Goal: Task Accomplishment & Management: Manage account settings

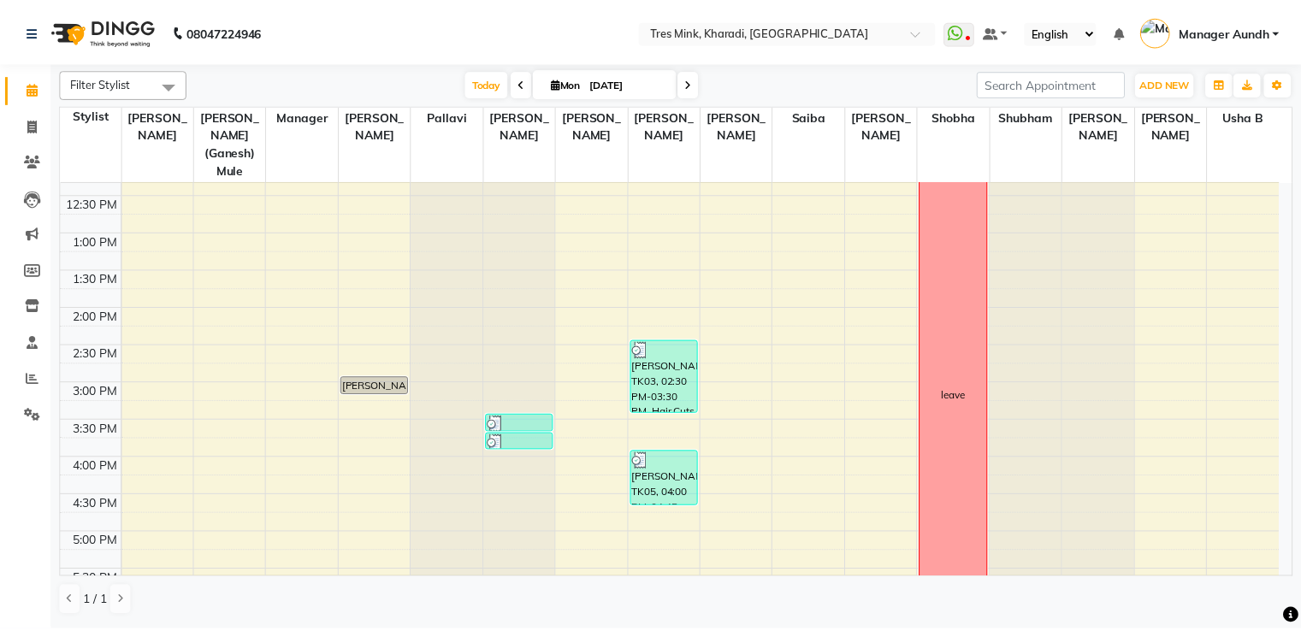
scroll to position [428, 0]
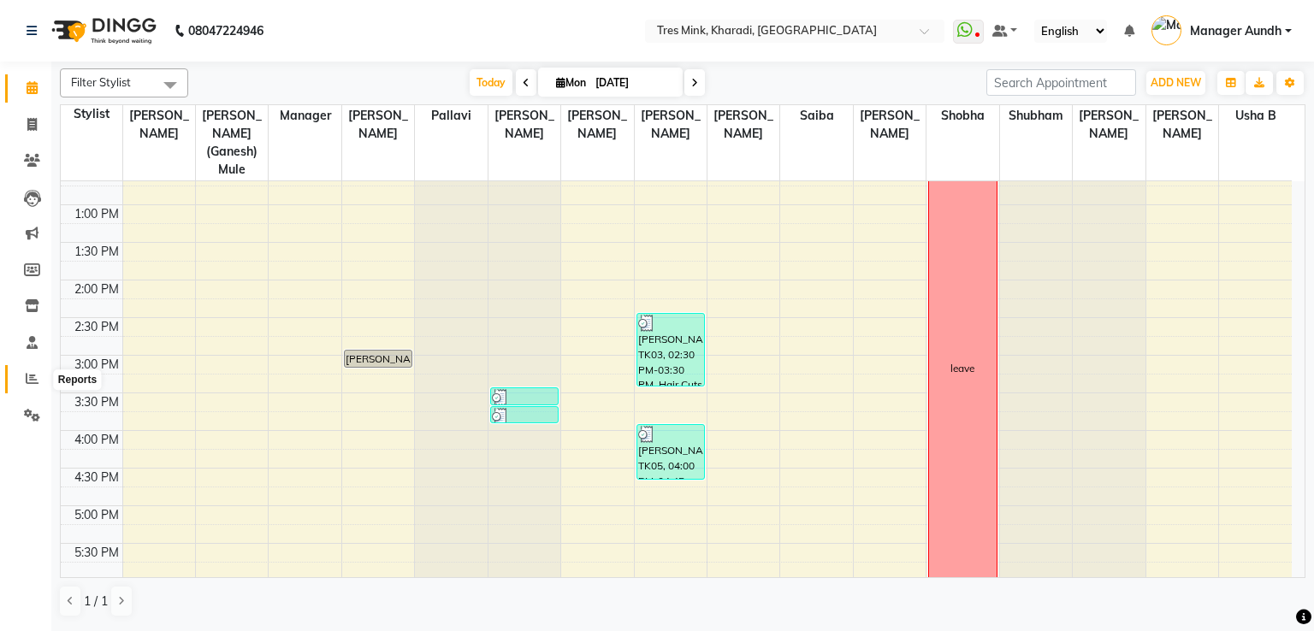
click at [41, 387] on span at bounding box center [32, 379] width 30 height 20
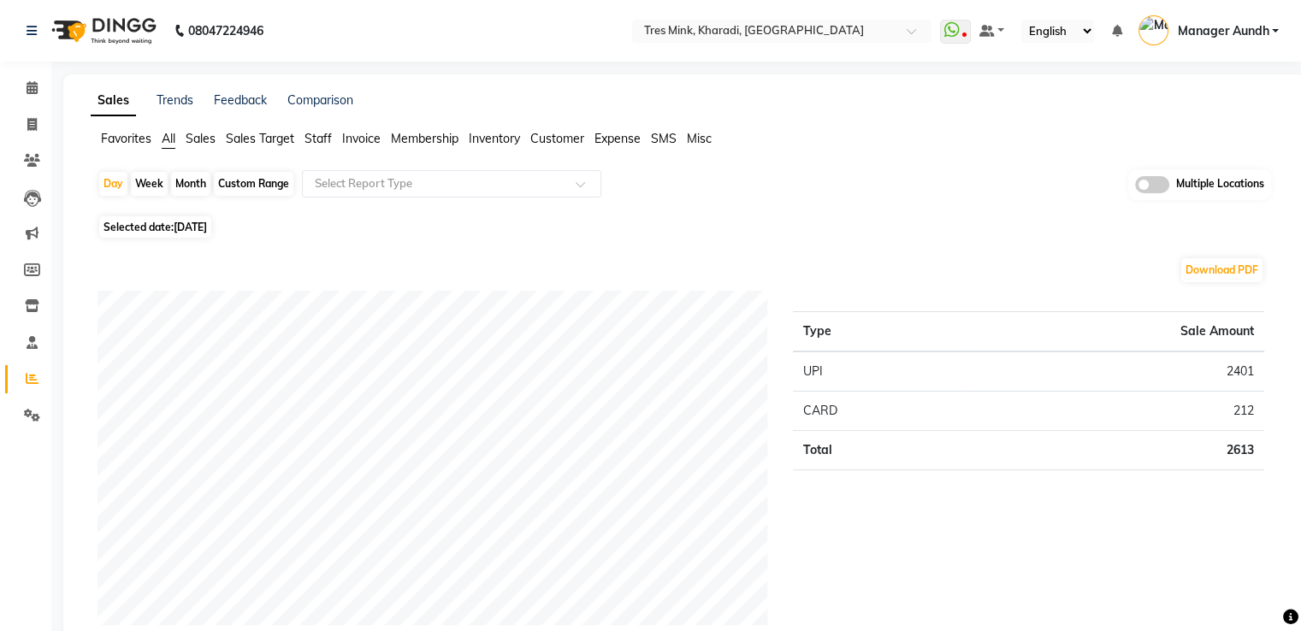
click at [187, 174] on div "Month" at bounding box center [190, 184] width 39 height 24
select select "9"
select select "2025"
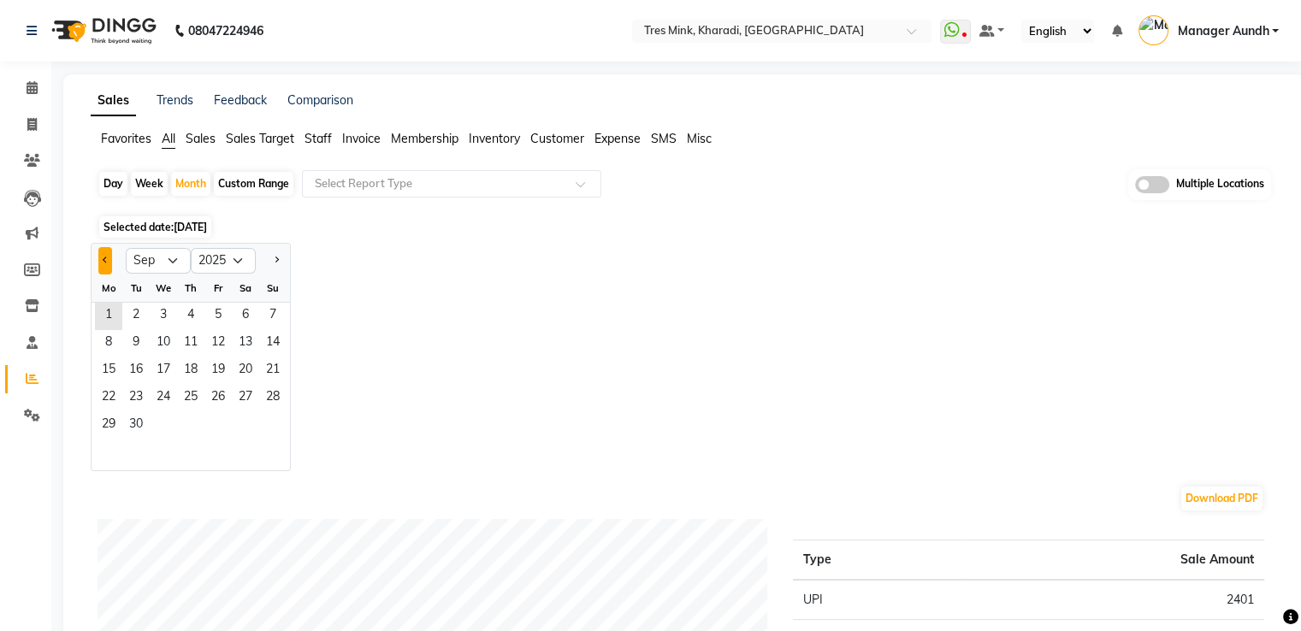
click at [107, 265] on button "Previous month" at bounding box center [105, 260] width 14 height 27
select select "8"
click at [215, 316] on span "1" at bounding box center [217, 316] width 27 height 27
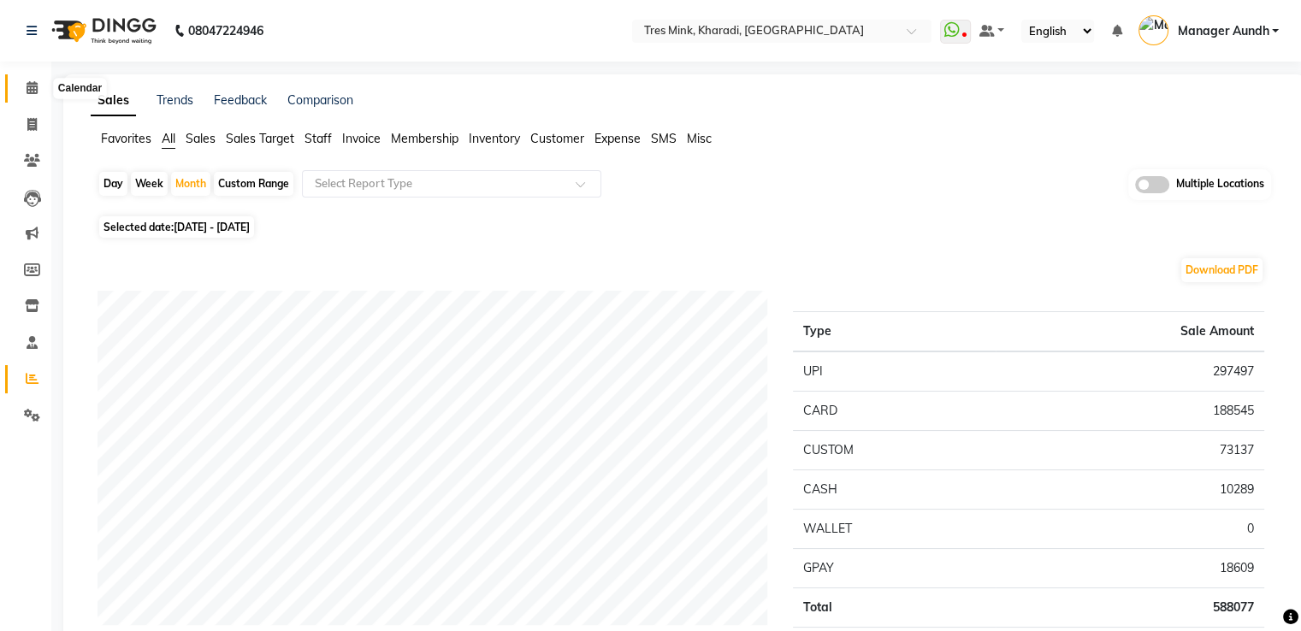
click at [22, 84] on span at bounding box center [32, 89] width 30 height 20
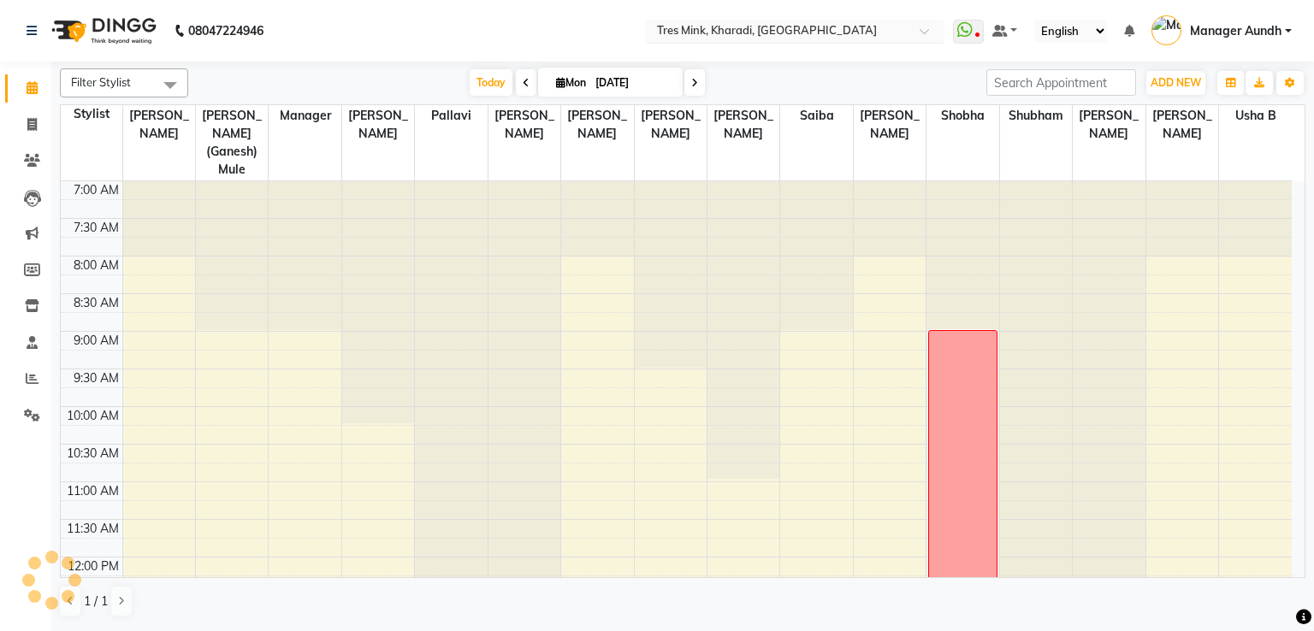
click at [717, 34] on input "text" at bounding box center [777, 32] width 248 height 17
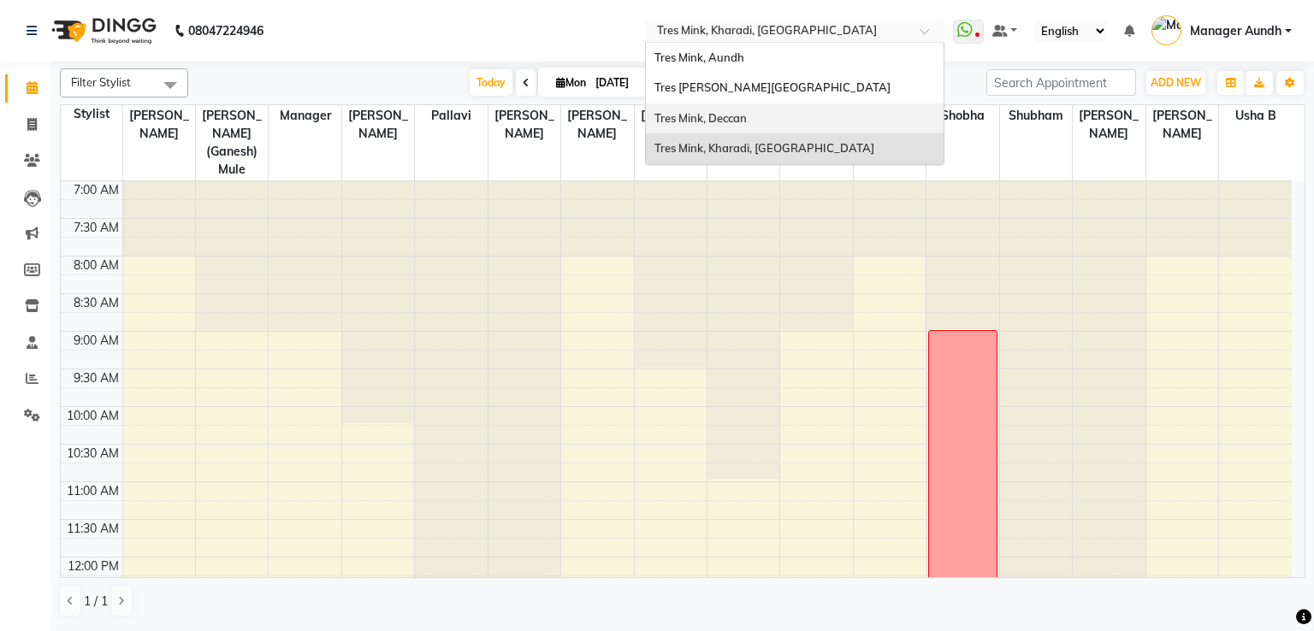
click at [706, 115] on span "Tres Mink, Deccan" at bounding box center [700, 118] width 92 height 14
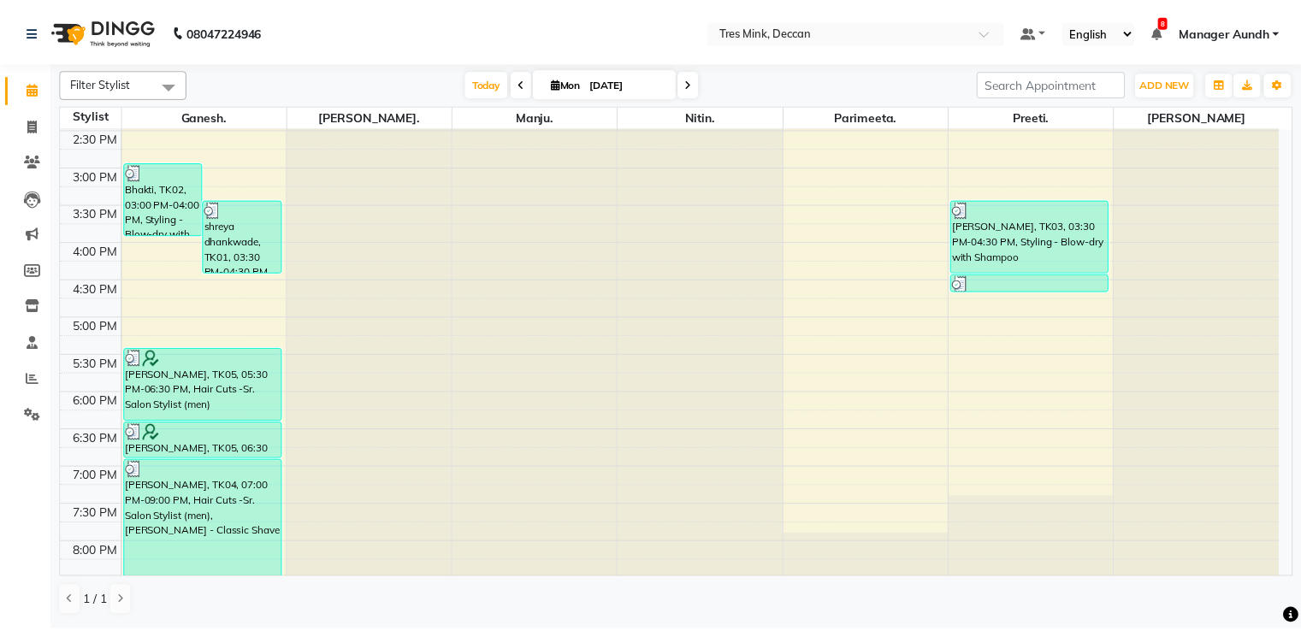
scroll to position [517, 0]
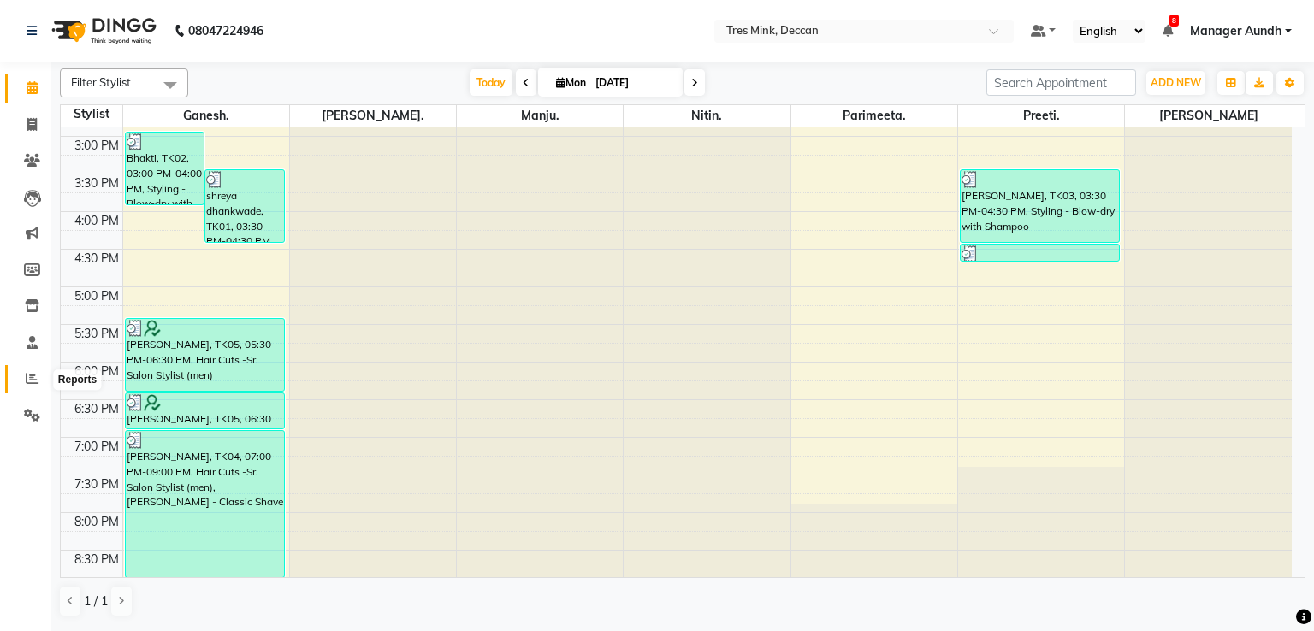
click at [27, 377] on icon at bounding box center [32, 378] width 13 height 13
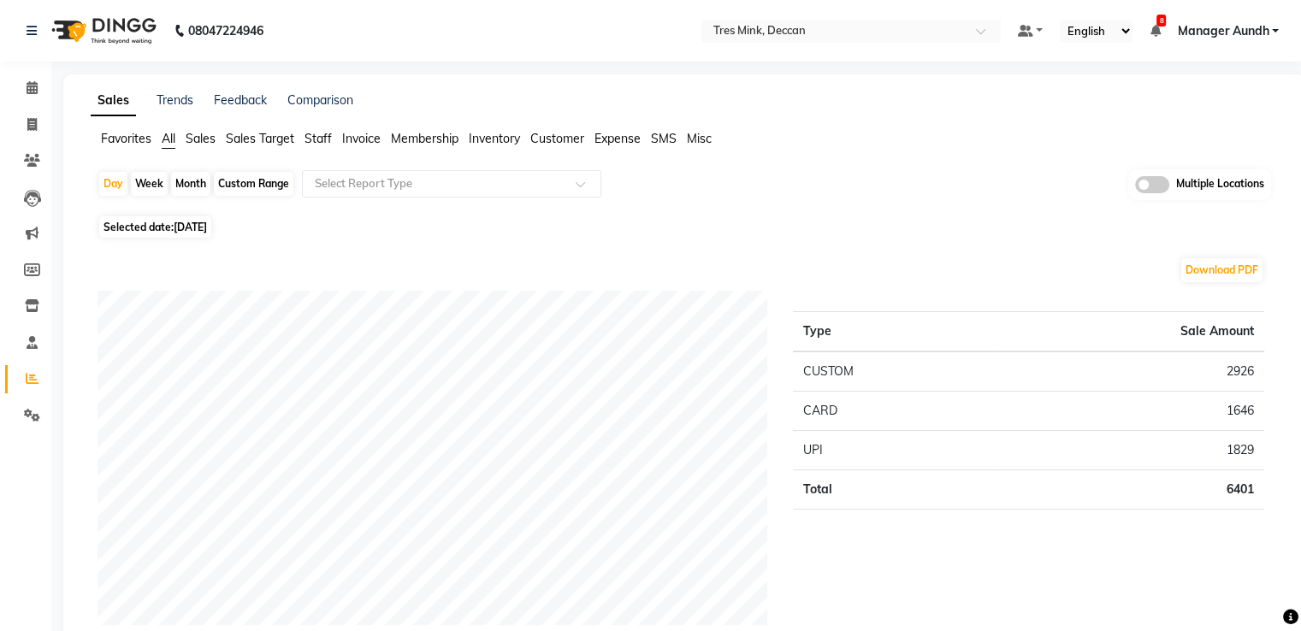
click at [191, 174] on div "Month" at bounding box center [190, 184] width 39 height 24
select select "9"
select select "2025"
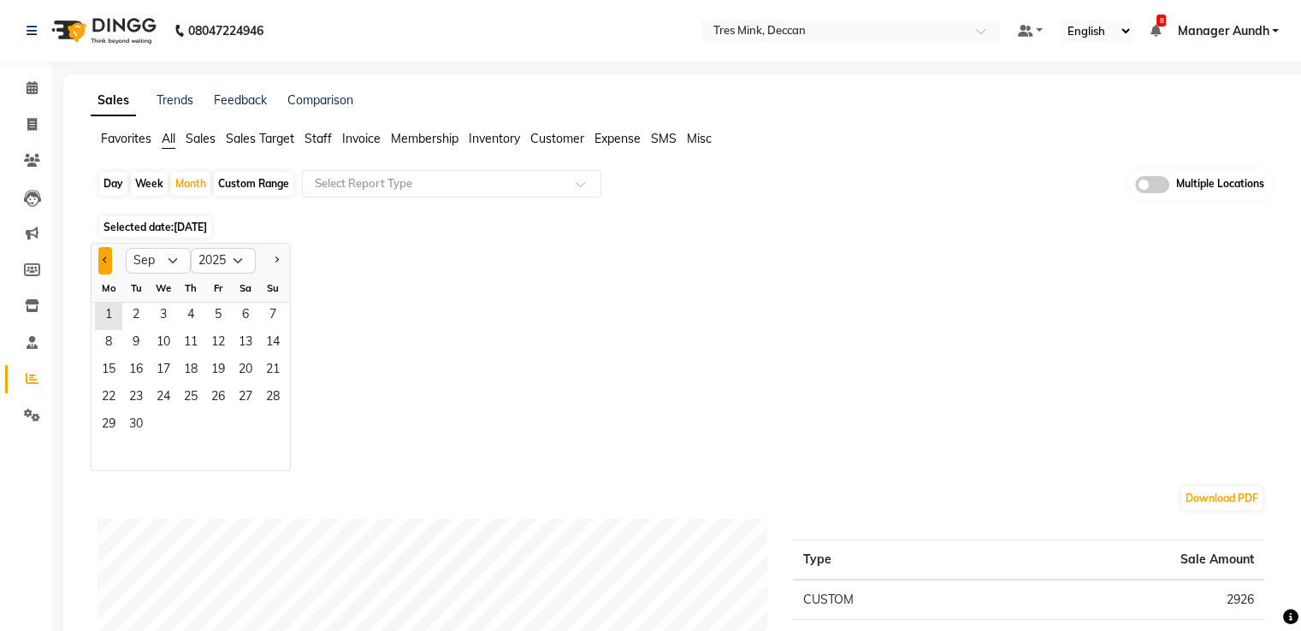
click at [103, 263] on button "Previous month" at bounding box center [105, 260] width 14 height 27
select select "8"
click at [212, 314] on span "1" at bounding box center [217, 316] width 27 height 27
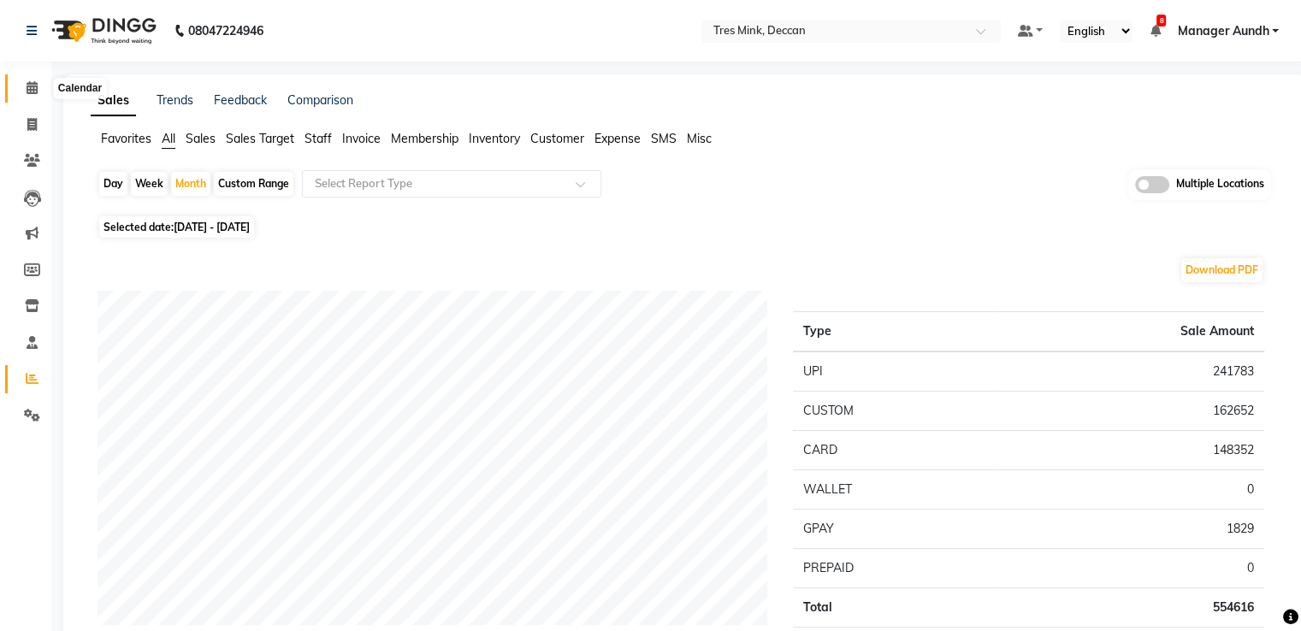
click at [24, 85] on span at bounding box center [32, 89] width 30 height 20
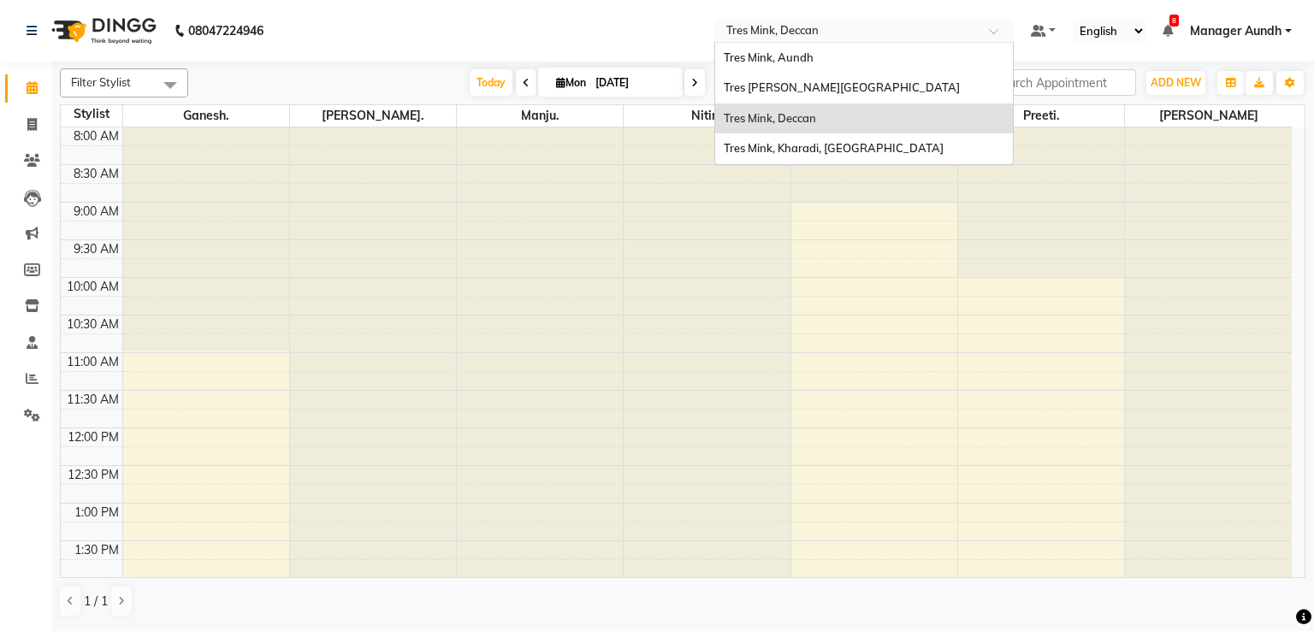
click at [871, 29] on input "text" at bounding box center [847, 32] width 248 height 17
click at [862, 59] on div "Tres Mink, Aundh" at bounding box center [864, 58] width 298 height 31
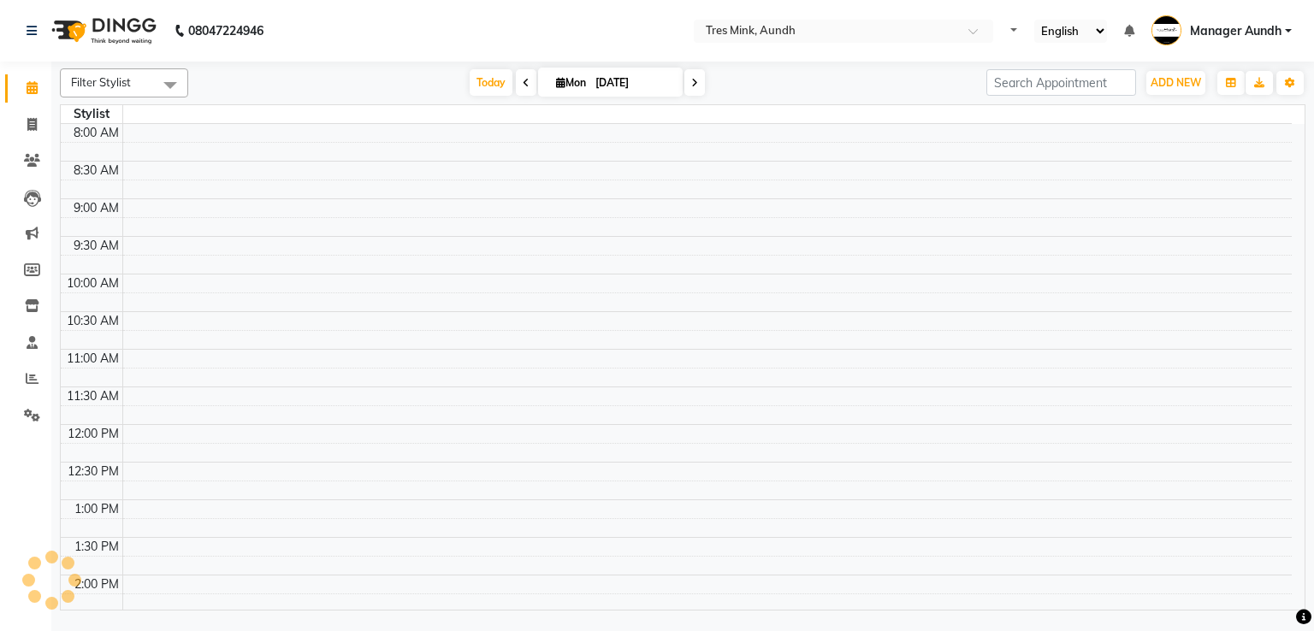
select select "en"
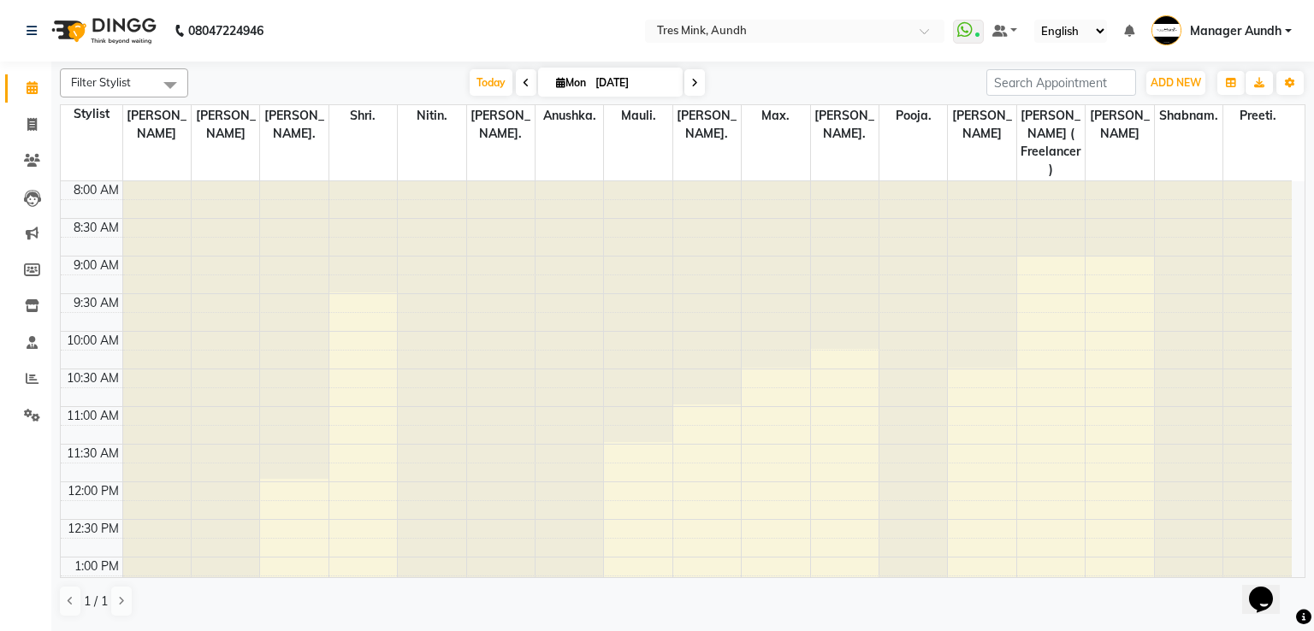
click at [1201, 38] on span "Manager Aundh" at bounding box center [1236, 31] width 92 height 18
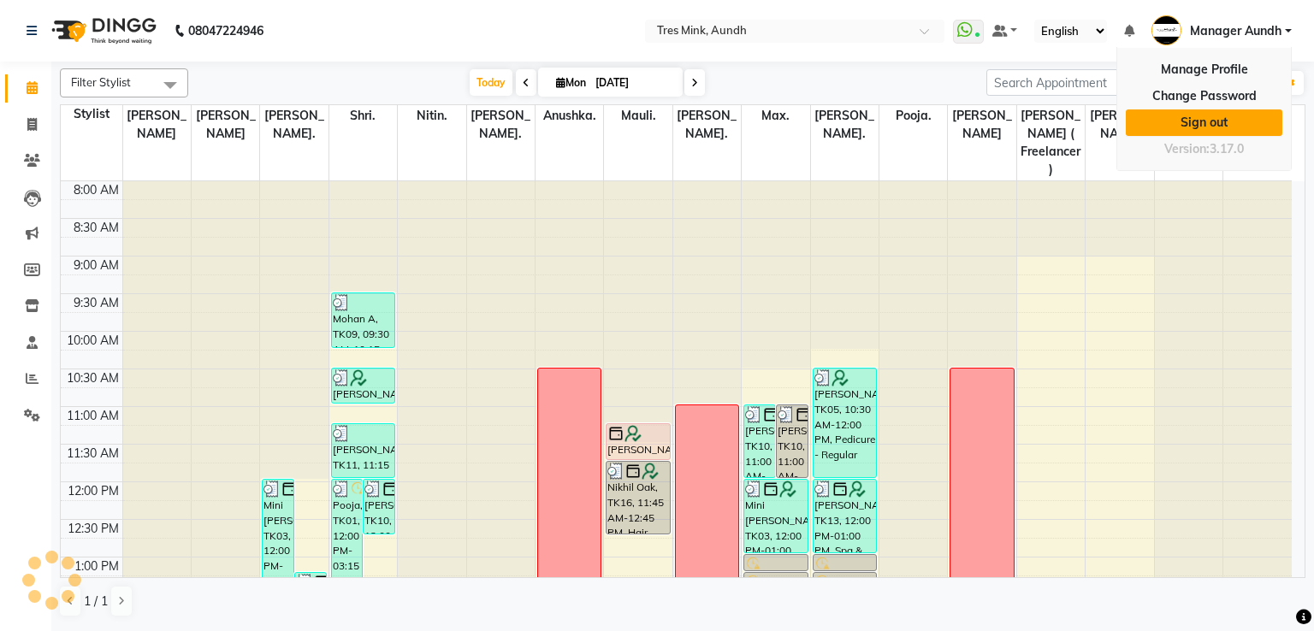
click at [1184, 121] on link "Sign out" at bounding box center [1203, 122] width 156 height 27
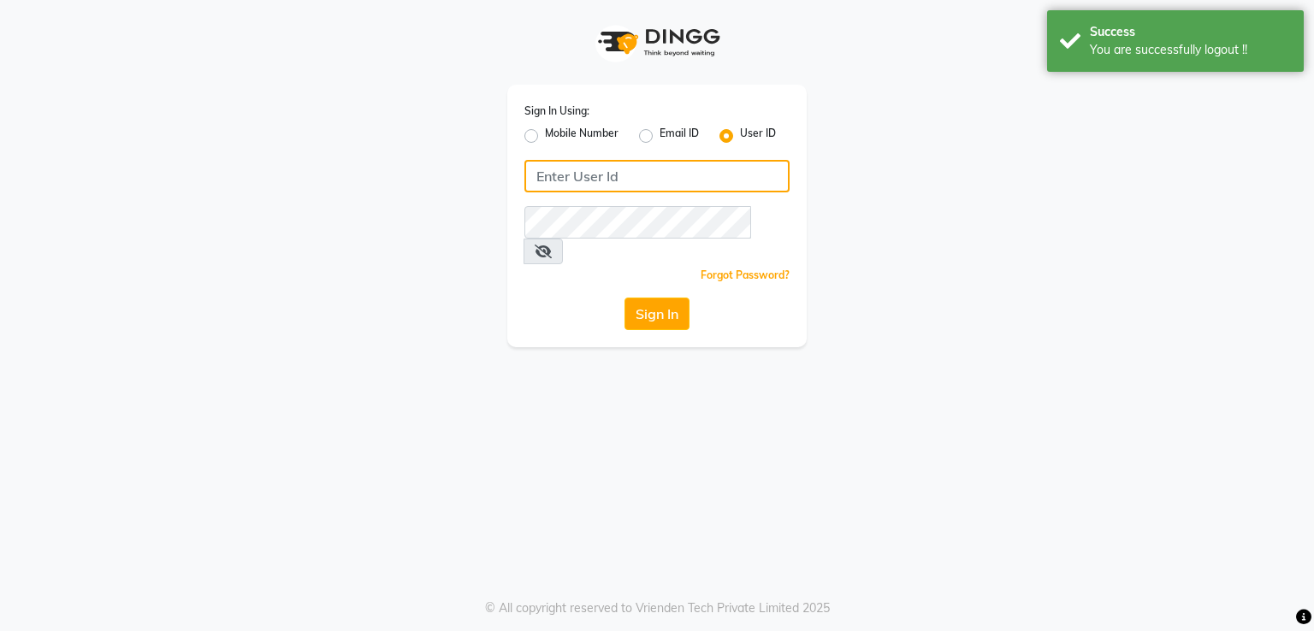
type input "7420933304"
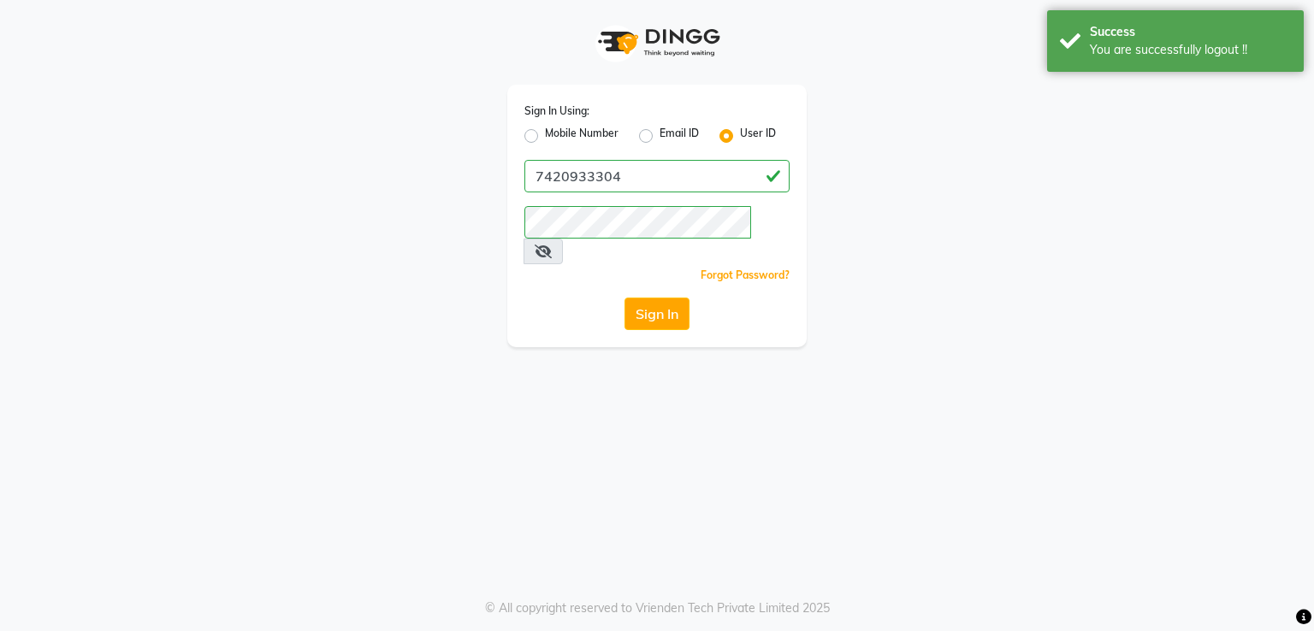
click at [587, 138] on label "Mobile Number" at bounding box center [582, 136] width 74 height 21
click at [556, 137] on input "Mobile Number" at bounding box center [550, 131] width 11 height 11
radio input "true"
radio input "false"
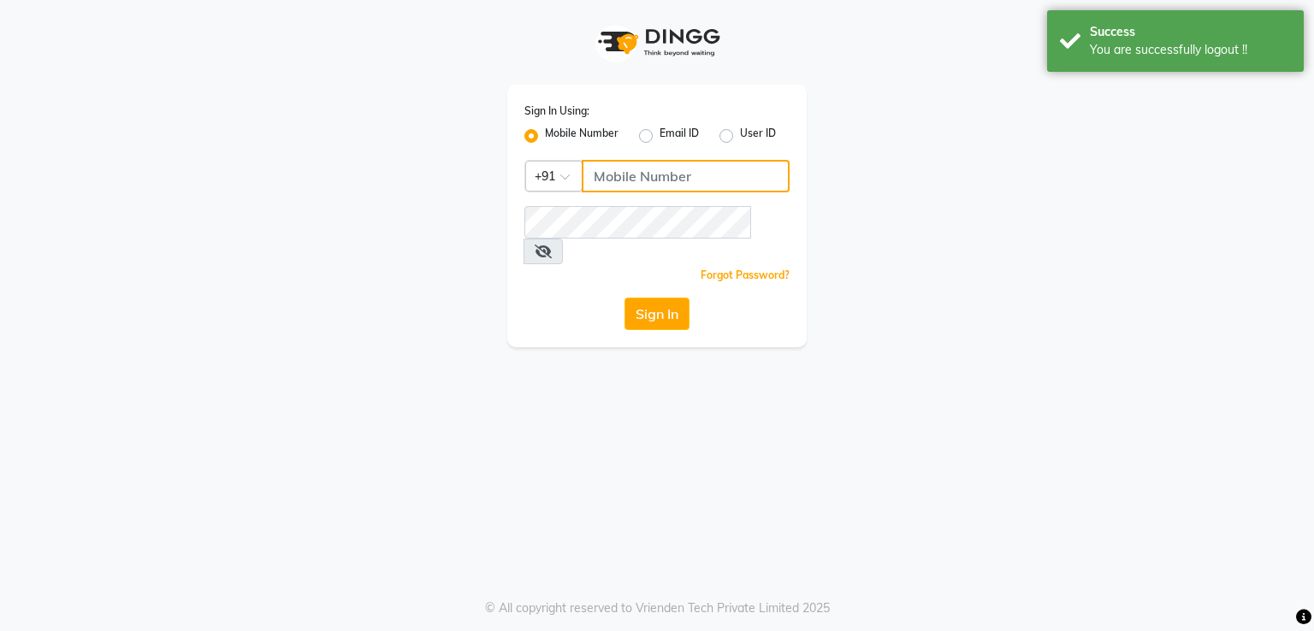
click at [633, 174] on input "Username" at bounding box center [686, 176] width 208 height 32
type input "9511858293"
click at [640, 298] on button "Sign In" at bounding box center [656, 314] width 65 height 32
